Goal: Complete application form

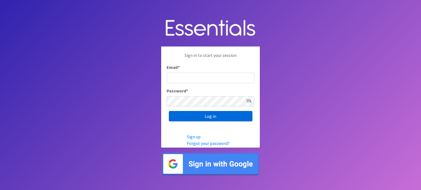
type input "[EMAIL_ADDRESS][DOMAIN_NAME]"
click at [217, 118] on input "Log in" at bounding box center [211, 116] width 84 height 10
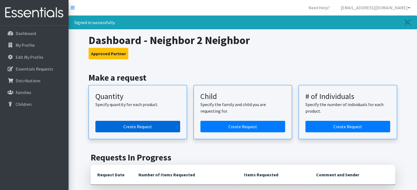
click at [145, 127] on link "Create Request" at bounding box center [137, 127] width 85 height 12
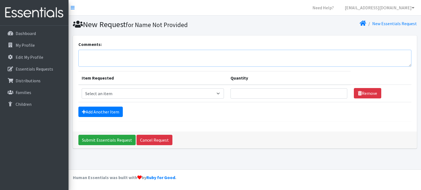
click at [88, 61] on textarea "Comments:" at bounding box center [244, 58] width 333 height 17
type textarea "We would like to pick up [DATE][DATE] 9 am. Thanks."
click at [221, 93] on select "Select an item Baby Formula Kids (Newborn) Kids (Preemie) Kids (Size 1) Kids (S…" at bounding box center [153, 93] width 142 height 10
select select "451"
click at [82, 88] on select "Select an item Baby Formula Kids (Newborn) Kids (Preemie) Kids (Size 1) Kids (S…" at bounding box center [153, 93] width 142 height 10
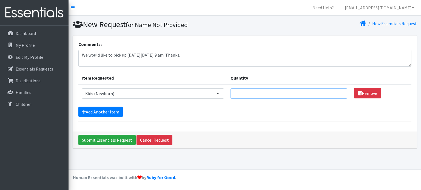
click at [242, 95] on input "Quantity" at bounding box center [288, 93] width 116 height 10
type input "150"
click at [92, 112] on link "Add Another Item" at bounding box center [100, 112] width 44 height 10
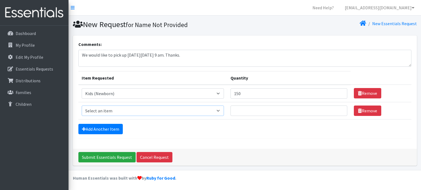
click at [95, 110] on select "Select an item Baby Formula Kids (Newborn) Kids (Preemie) Kids (Size 1) Kids (S…" at bounding box center [153, 111] width 142 height 10
select select "453"
click at [82, 106] on select "Select an item Baby Formula Kids (Newborn) Kids (Preemie) Kids (Size 1) Kids (S…" at bounding box center [153, 111] width 142 height 10
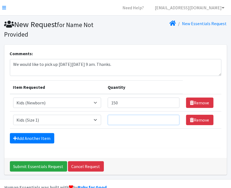
click at [123, 122] on input "Quantity" at bounding box center [144, 120] width 72 height 10
type input "450"
click at [39, 137] on link "Add Another Item" at bounding box center [32, 138] width 44 height 10
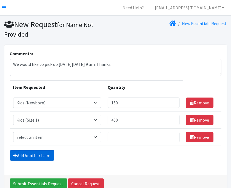
scroll to position [28, 0]
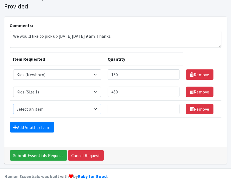
click at [99, 108] on select "Select an item Baby Formula Kids (Newborn) Kids (Preemie) Kids (Size 1) Kids (S…" at bounding box center [57, 109] width 88 height 10
select select "440"
click at [13, 104] on select "Select an item Baby Formula Kids (Newborn) Kids (Preemie) Kids (Size 1) Kids (S…" at bounding box center [57, 109] width 88 height 10
click at [123, 110] on input "Quantity" at bounding box center [144, 109] width 72 height 10
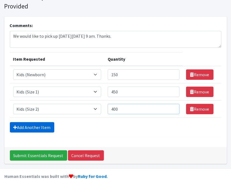
type input "400"
click at [34, 125] on link "Add Another Item" at bounding box center [32, 127] width 44 height 10
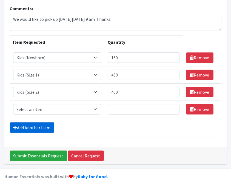
scroll to position [45, 0]
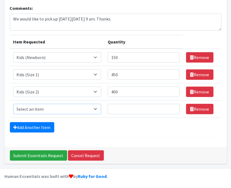
click at [95, 107] on select "Select an item Baby Formula Kids (Newborn) Kids (Preemie) Kids (Size 1) Kids (S…" at bounding box center [57, 109] width 88 height 10
select select "442"
click at [13, 104] on select "Select an item Baby Formula Kids (Newborn) Kids (Preemie) Kids (Size 1) Kids (S…" at bounding box center [57, 109] width 88 height 10
click at [124, 112] on input "Quantity" at bounding box center [144, 109] width 72 height 10
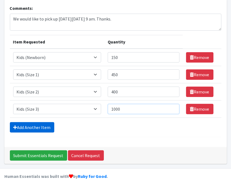
type input "1000"
click at [38, 125] on link "Add Another Item" at bounding box center [32, 127] width 44 height 10
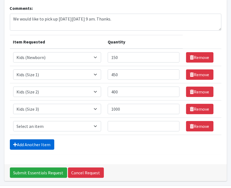
scroll to position [62, 0]
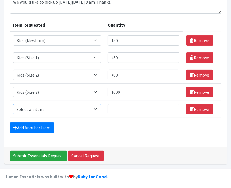
click at [98, 109] on select "Select an item Baby Formula Kids (Newborn) Kids (Preemie) Kids (Size 1) Kids (S…" at bounding box center [57, 109] width 88 height 10
select select "459"
click at [13, 104] on select "Select an item Baby Formula Kids (Newborn) Kids (Preemie) Kids (Size 1) Kids (S…" at bounding box center [57, 109] width 88 height 10
click at [124, 111] on input "Quantity" at bounding box center [144, 109] width 72 height 10
type input "1000"
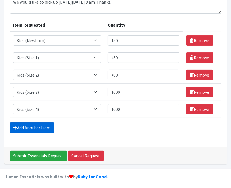
click at [23, 125] on link "Add Another Item" at bounding box center [32, 128] width 44 height 10
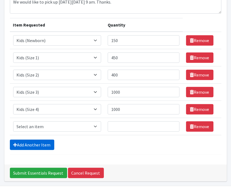
scroll to position [80, 0]
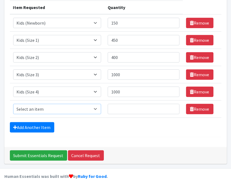
click at [98, 107] on select "Select an item Baby Formula Kids (Newborn) Kids (Preemie) Kids (Size 1) Kids (S…" at bounding box center [57, 109] width 88 height 10
select select "460"
click at [13, 104] on select "Select an item Baby Formula Kids (Newborn) Kids (Preemie) Kids (Size 1) Kids (S…" at bounding box center [57, 109] width 88 height 10
click at [132, 108] on input "Quantity" at bounding box center [144, 109] width 72 height 10
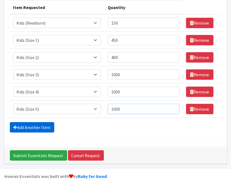
type input "1000"
click at [31, 125] on link "Add Another Item" at bounding box center [32, 127] width 44 height 10
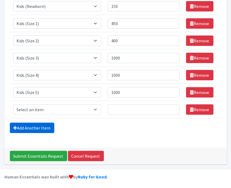
scroll to position [97, 0]
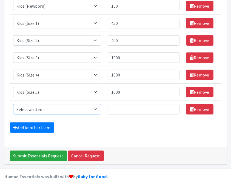
click at [28, 107] on select "Select an item Baby Formula Kids (Newborn) Kids (Preemie) Kids (Size 1) Kids (S…" at bounding box center [57, 109] width 88 height 10
select select "462"
click at [13, 104] on select "Select an item Baby Formula Kids (Newborn) Kids (Preemie) Kids (Size 1) Kids (S…" at bounding box center [57, 109] width 88 height 10
click at [123, 107] on input "Quantity" at bounding box center [144, 109] width 72 height 10
type input "1000"
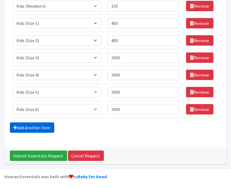
click at [50, 128] on link "Add Another Item" at bounding box center [32, 128] width 44 height 10
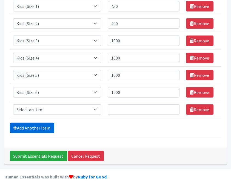
scroll to position [114, 0]
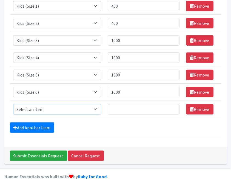
click at [98, 109] on select "Select an item Baby Formula Kids (Newborn) Kids (Preemie) Kids (Size 1) Kids (S…" at bounding box center [57, 109] width 88 height 10
select select "444"
click at [13, 104] on select "Select an item Baby Formula Kids (Newborn) Kids (Preemie) Kids (Size 1) Kids (S…" at bounding box center [57, 109] width 88 height 10
click at [120, 106] on input "Quantity" at bounding box center [144, 109] width 72 height 10
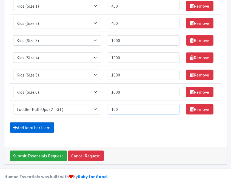
type input "100"
click at [20, 127] on link "Add Another Item" at bounding box center [32, 128] width 44 height 10
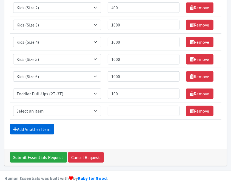
scroll to position [132, 0]
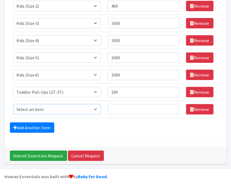
click at [97, 108] on select "Select an item Baby Formula Kids (Newborn) Kids (Preemie) Kids (Size 1) Kids (S…" at bounding box center [57, 109] width 88 height 10
select select "445"
click at [13, 104] on select "Select an item Baby Formula Kids (Newborn) Kids (Preemie) Kids (Size 1) Kids (S…" at bounding box center [57, 109] width 88 height 10
click at [121, 110] on input "Quantity" at bounding box center [144, 109] width 72 height 10
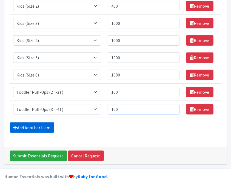
type input "100"
click at [26, 127] on link "Add Another Item" at bounding box center [32, 128] width 44 height 10
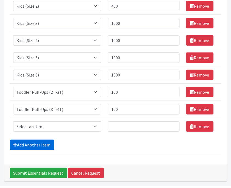
scroll to position [149, 0]
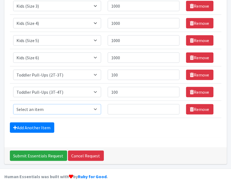
click at [97, 108] on select "Select an item Baby Formula Kids (Newborn) Kids (Preemie) Kids (Size 1) Kids (S…" at bounding box center [57, 109] width 88 height 10
select select "446"
click at [13, 104] on select "Select an item Baby Formula Kids (Newborn) Kids (Preemie) Kids (Size 1) Kids (S…" at bounding box center [57, 109] width 88 height 10
click at [121, 108] on input "Quantity" at bounding box center [144, 109] width 72 height 10
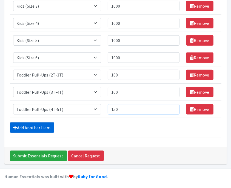
type input "150"
click at [38, 126] on link "Add Another Item" at bounding box center [32, 128] width 44 height 10
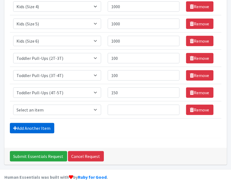
scroll to position [166, 0]
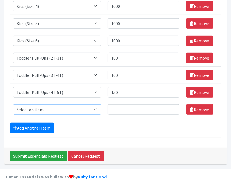
click at [96, 107] on select "Select an item Baby Formula Kids (Newborn) Kids (Preemie) Kids (Size 1) Kids (S…" at bounding box center [57, 110] width 88 height 10
select select "1536"
click at [13, 105] on select "Select an item Baby Formula Kids (Newborn) Kids (Preemie) Kids (Size 1) Kids (S…" at bounding box center [57, 110] width 88 height 10
click at [125, 109] on input "Quantity" at bounding box center [144, 110] width 72 height 10
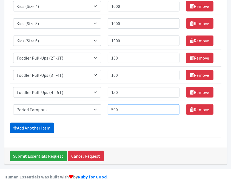
type input "500"
click at [40, 128] on link "Add Another Item" at bounding box center [32, 128] width 44 height 10
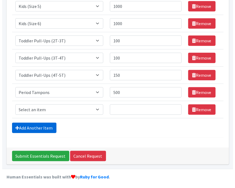
scroll to position [183, 0]
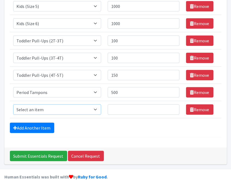
click at [96, 107] on select "Select an item Baby Formula Kids (Newborn) Kids (Preemie) Kids (Size 1) Kids (S…" at bounding box center [57, 110] width 88 height 10
select select "434"
click at [13, 105] on select "Select an item Baby Formula Kids (Newborn) Kids (Preemie) Kids (Size 1) Kids (S…" at bounding box center [57, 110] width 88 height 10
click at [128, 111] on input "Quantity" at bounding box center [144, 110] width 72 height 10
type input "60"
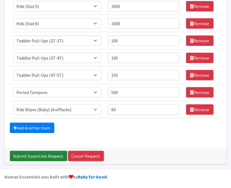
click at [39, 155] on input "Submit Essentials Request" at bounding box center [38, 156] width 57 height 10
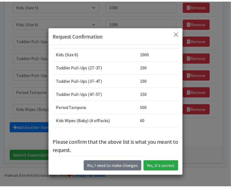
scroll to position [96, 0]
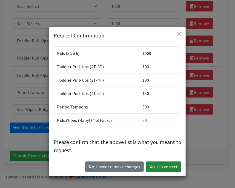
click at [161, 168] on button "Yes, it's correct" at bounding box center [163, 167] width 35 height 10
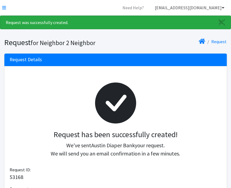
click at [221, 7] on link "[EMAIL_ADDRESS][DOMAIN_NAME]" at bounding box center [189, 7] width 78 height 11
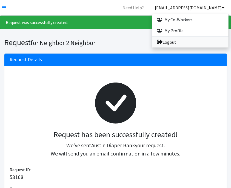
click at [177, 41] on link "Logout" at bounding box center [190, 42] width 76 height 11
